Goal: Check status: Check status

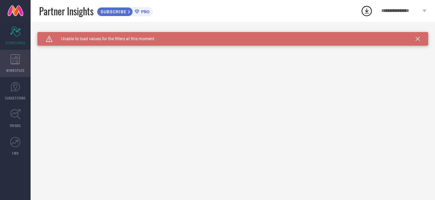
click at [15, 61] on icon at bounding box center [16, 59] width 10 height 10
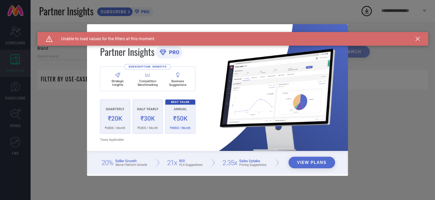
type input "1 STOP FASHION"
type input "All"
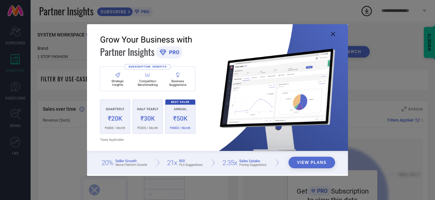
click at [332, 33] on icon at bounding box center [333, 34] width 4 height 4
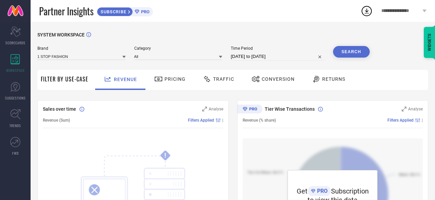
click at [167, 81] on span "Pricing" at bounding box center [175, 78] width 21 height 5
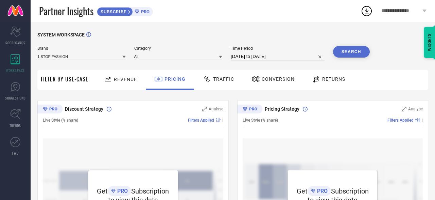
click at [114, 78] on span "Revenue" at bounding box center [125, 79] width 23 height 5
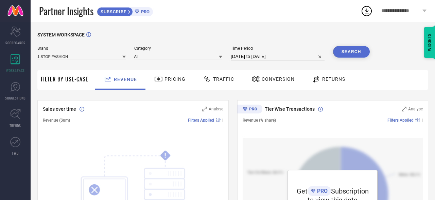
click at [69, 78] on span "Filter By Use-Case" at bounding box center [65, 79] width 48 height 8
click at [224, 83] on div "Traffic" at bounding box center [218, 79] width 35 height 12
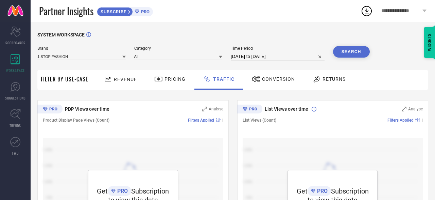
click at [170, 79] on span "Pricing" at bounding box center [175, 78] width 21 height 5
